Goal: Information Seeking & Learning: Learn about a topic

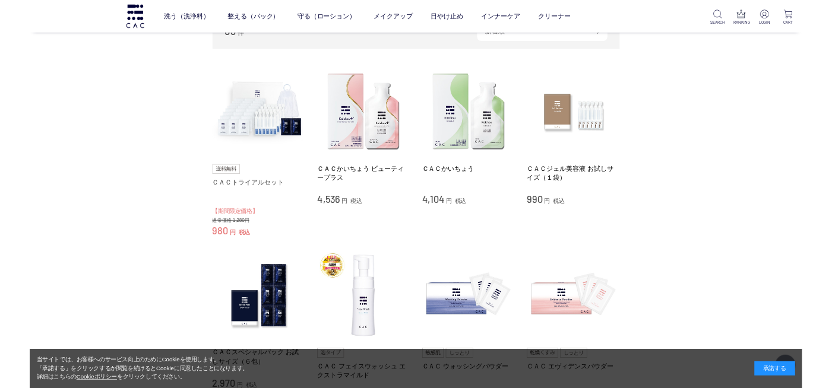
scroll to position [178, 0]
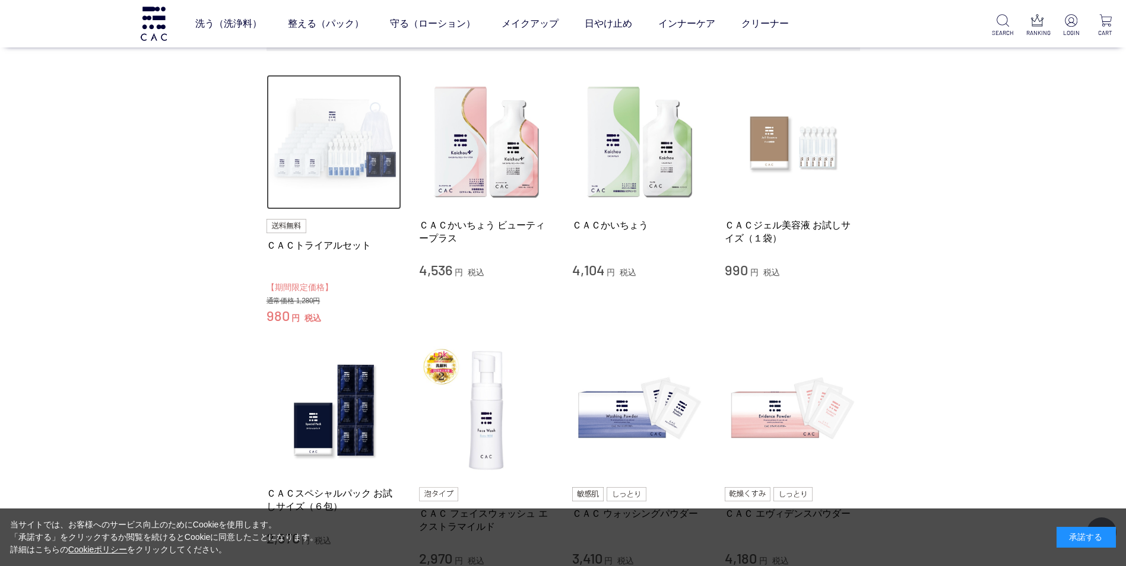
click at [337, 144] on img at bounding box center [333, 142] width 135 height 135
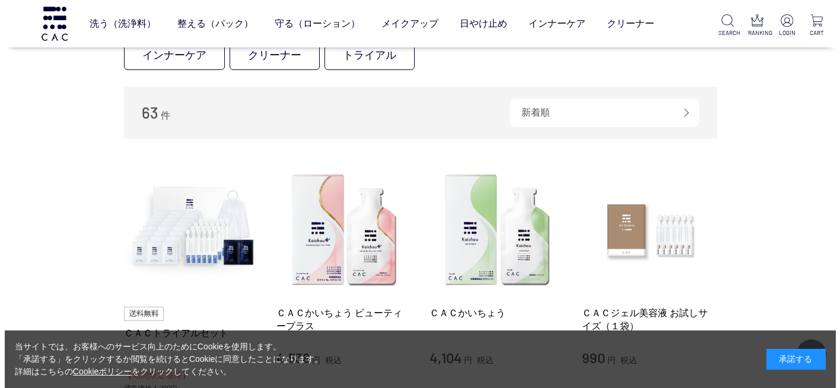
scroll to position [0, 0]
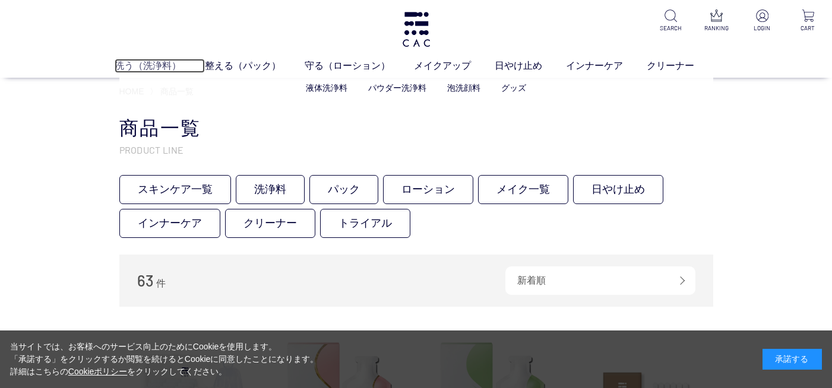
click at [145, 61] on link "洗う（洗浄料）" at bounding box center [160, 66] width 90 height 14
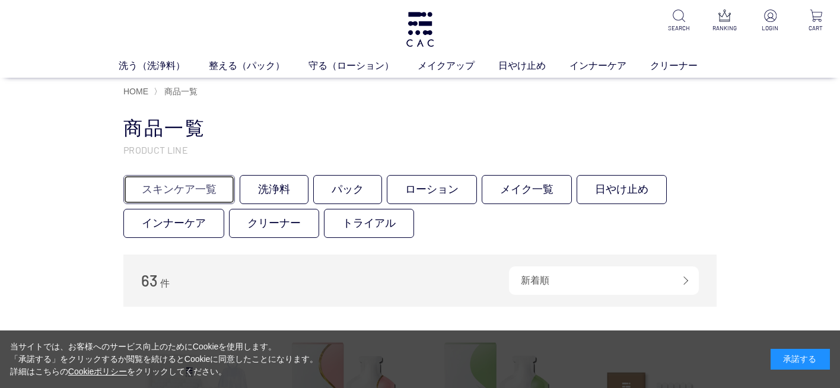
click at [174, 193] on link "スキンケア一覧" at bounding box center [179, 189] width 112 height 29
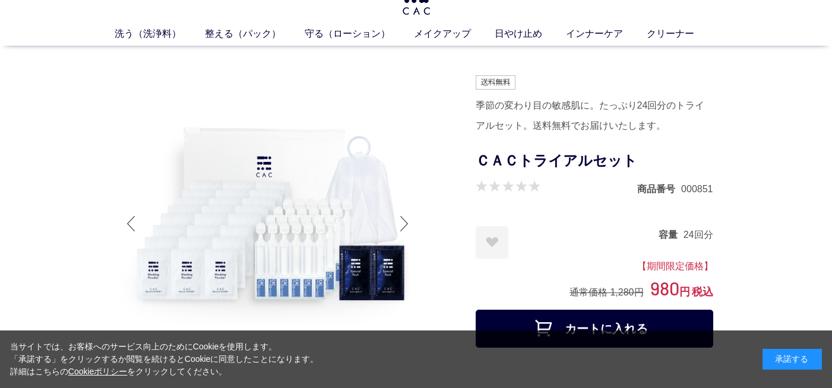
scroll to position [59, 0]
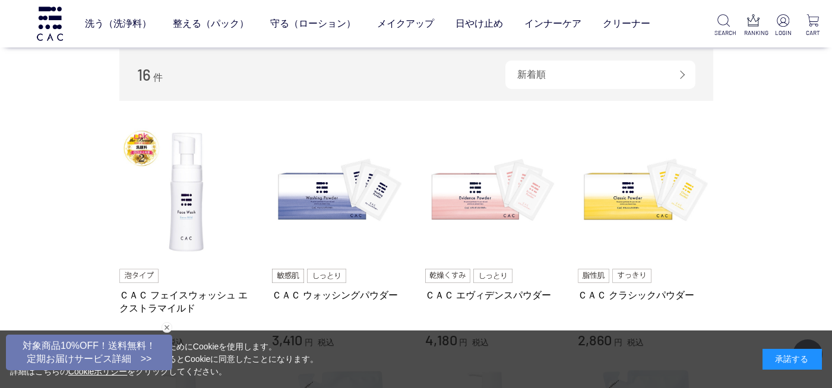
scroll to position [237, 0]
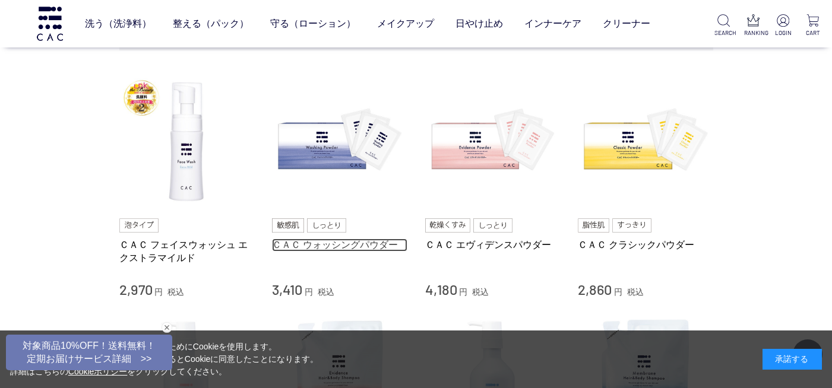
click at [340, 239] on link "ＣＡＣ ウォッシングパウダー" at bounding box center [339, 245] width 135 height 12
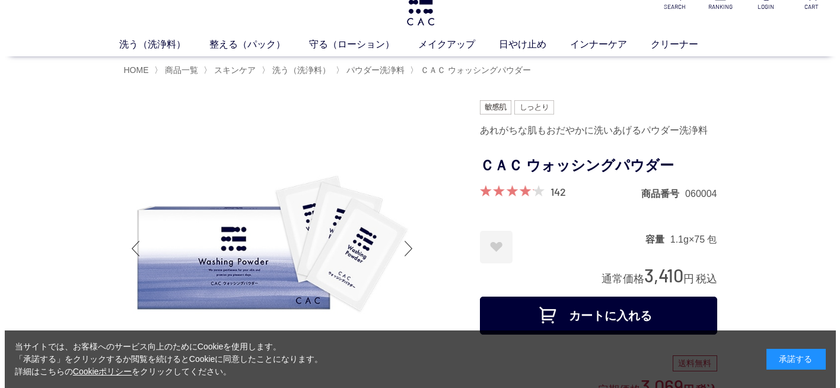
scroll to position [59, 0]
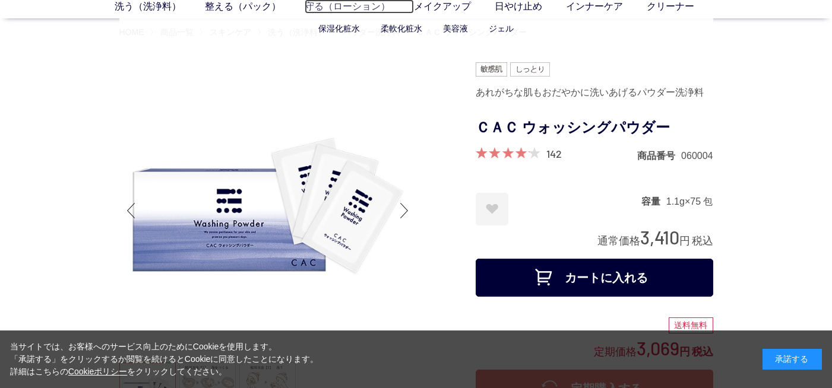
click at [338, 9] on link "守る（ローション）" at bounding box center [358, 6] width 109 height 14
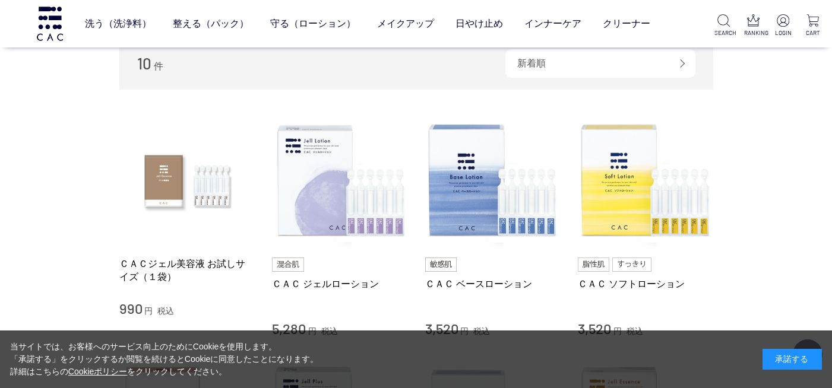
scroll to position [237, 0]
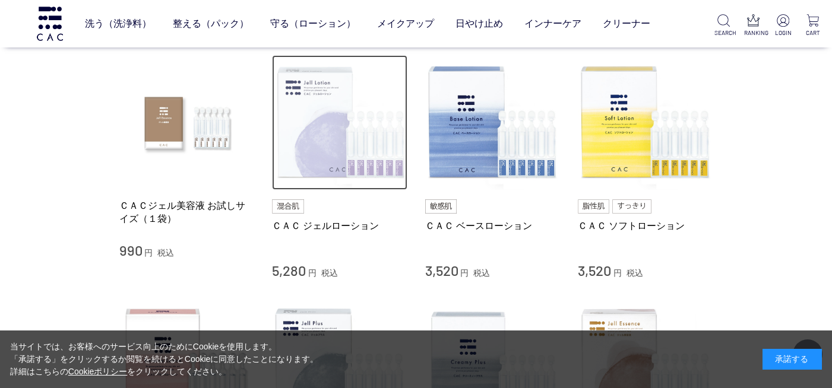
click at [330, 156] on img at bounding box center [339, 122] width 135 height 135
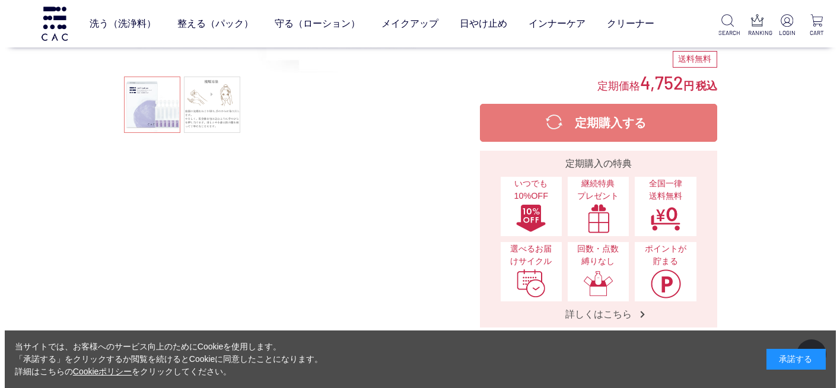
scroll to position [178, 0]
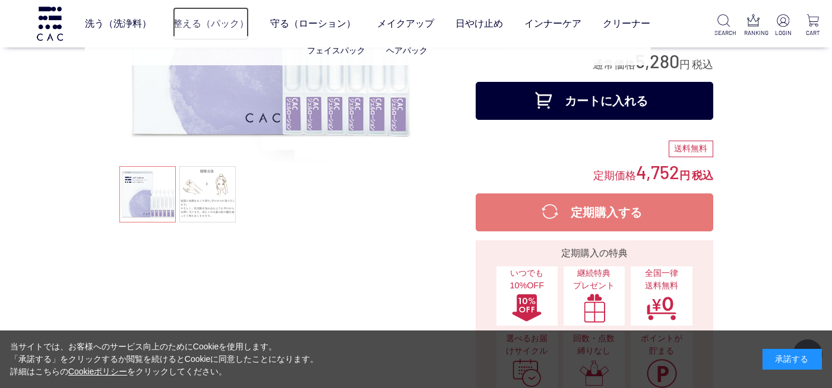
click at [206, 26] on link "整える（パック）" at bounding box center [211, 23] width 76 height 33
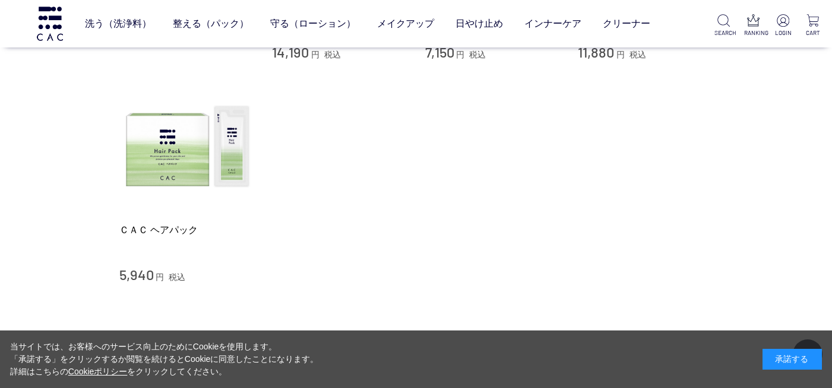
scroll to position [297, 0]
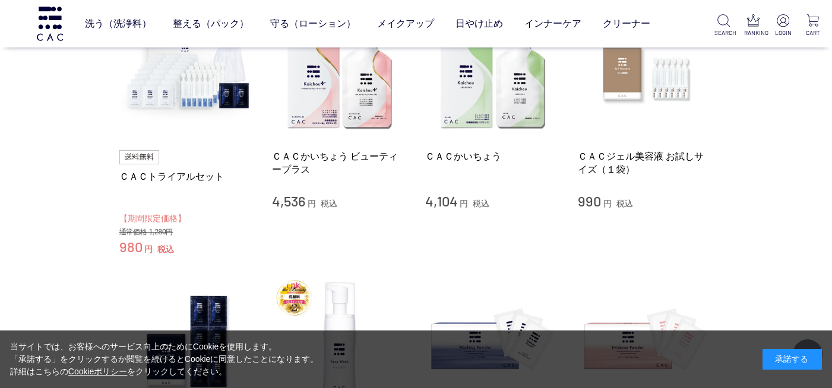
scroll to position [178, 0]
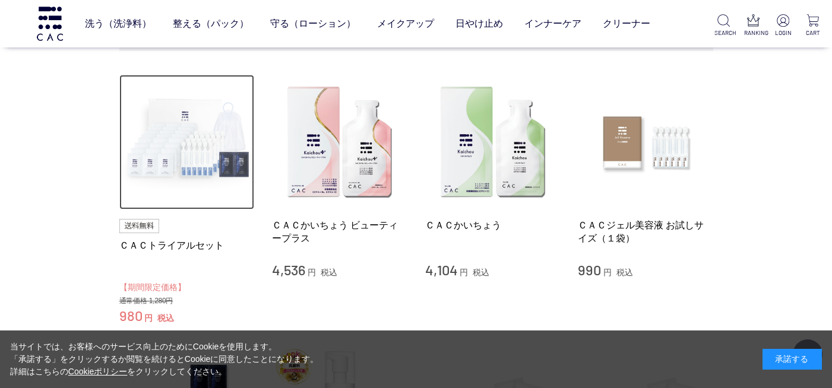
click at [201, 151] on img at bounding box center [186, 142] width 135 height 135
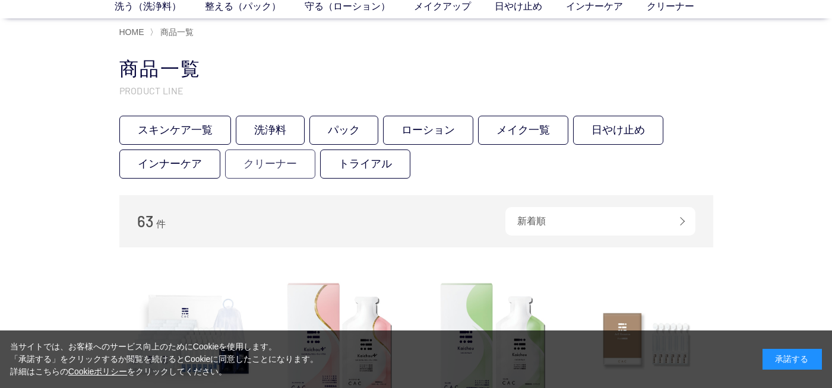
scroll to position [0, 0]
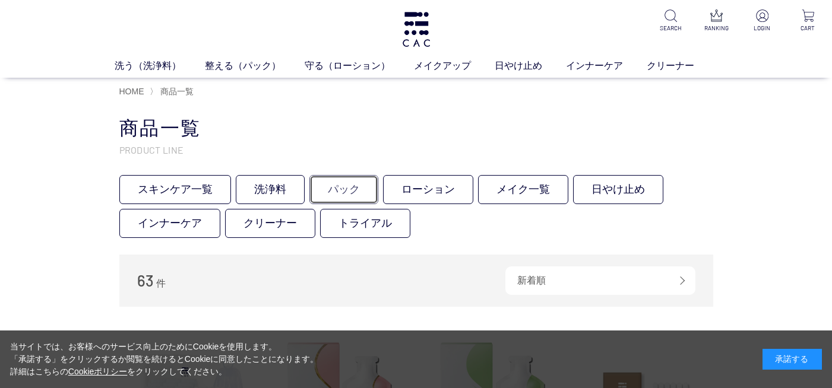
click at [346, 185] on link "パック" at bounding box center [343, 189] width 69 height 29
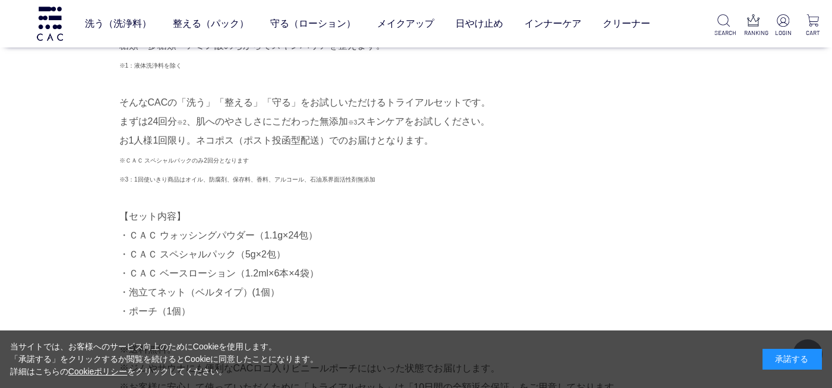
scroll to position [475, 0]
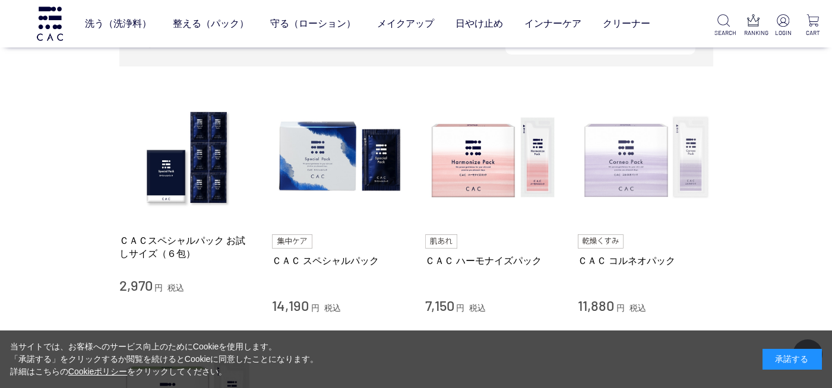
scroll to position [237, 0]
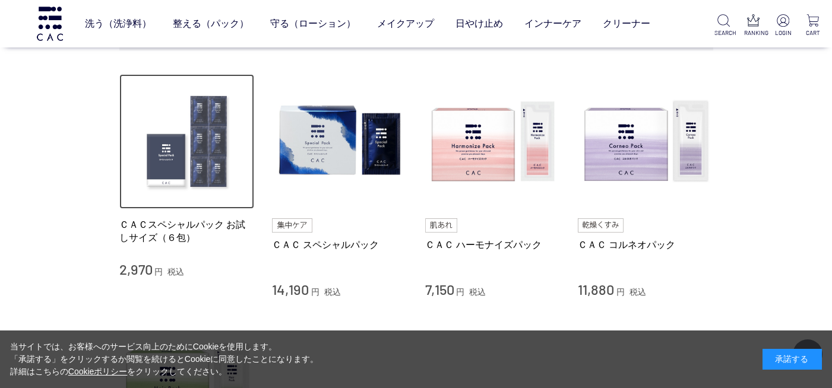
click at [215, 147] on img at bounding box center [186, 141] width 135 height 135
